Goal: Check status

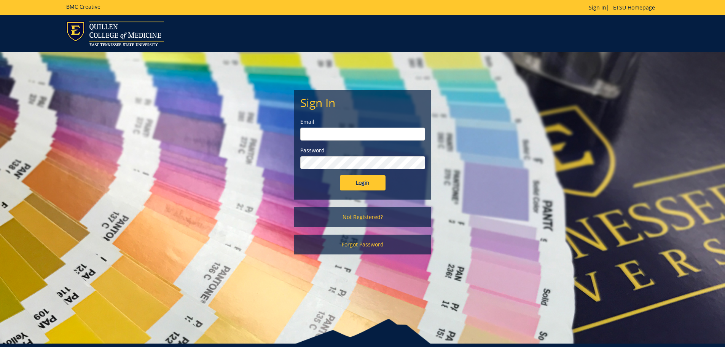
click at [350, 131] on input "email" at bounding box center [362, 134] width 125 height 13
type input "maupinjd@etsu.edu"
click at [340, 175] on input "Login" at bounding box center [363, 182] width 46 height 15
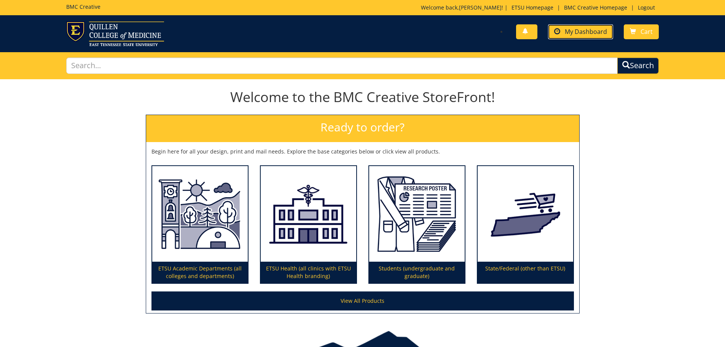
click at [582, 34] on span "My Dashboard" at bounding box center [586, 31] width 42 height 8
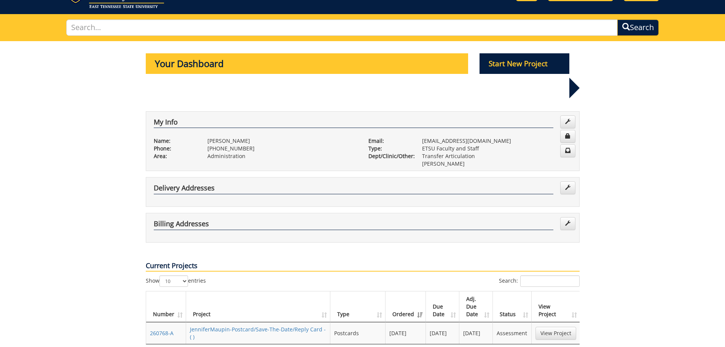
scroll to position [76, 0]
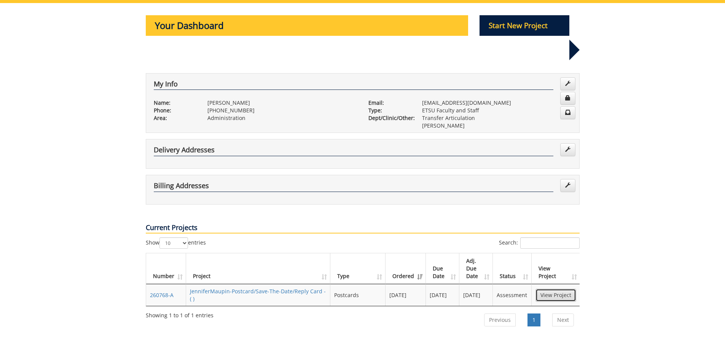
click at [557, 289] on link "View Project" at bounding box center [556, 295] width 41 height 13
